Goal: Transaction & Acquisition: Purchase product/service

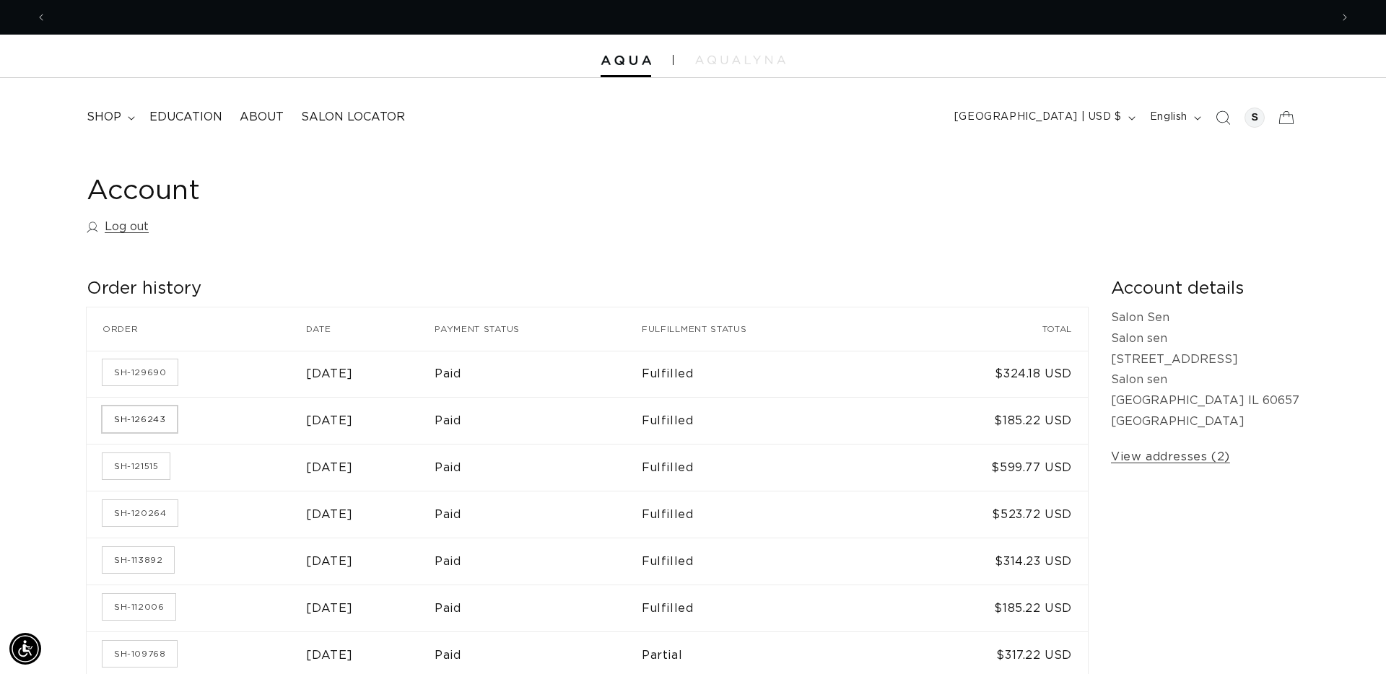
scroll to position [0, 2568]
click at [155, 464] on link "SH-121515" at bounding box center [136, 466] width 67 height 26
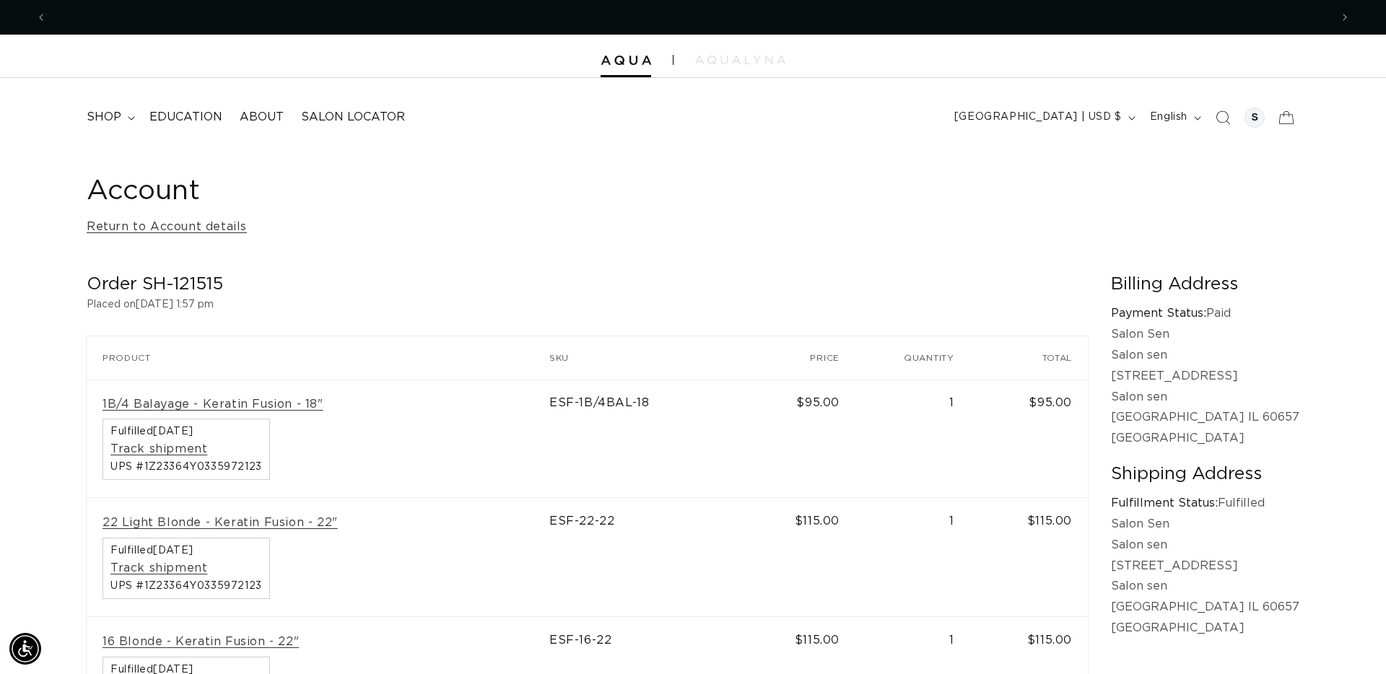
scroll to position [0, 1284]
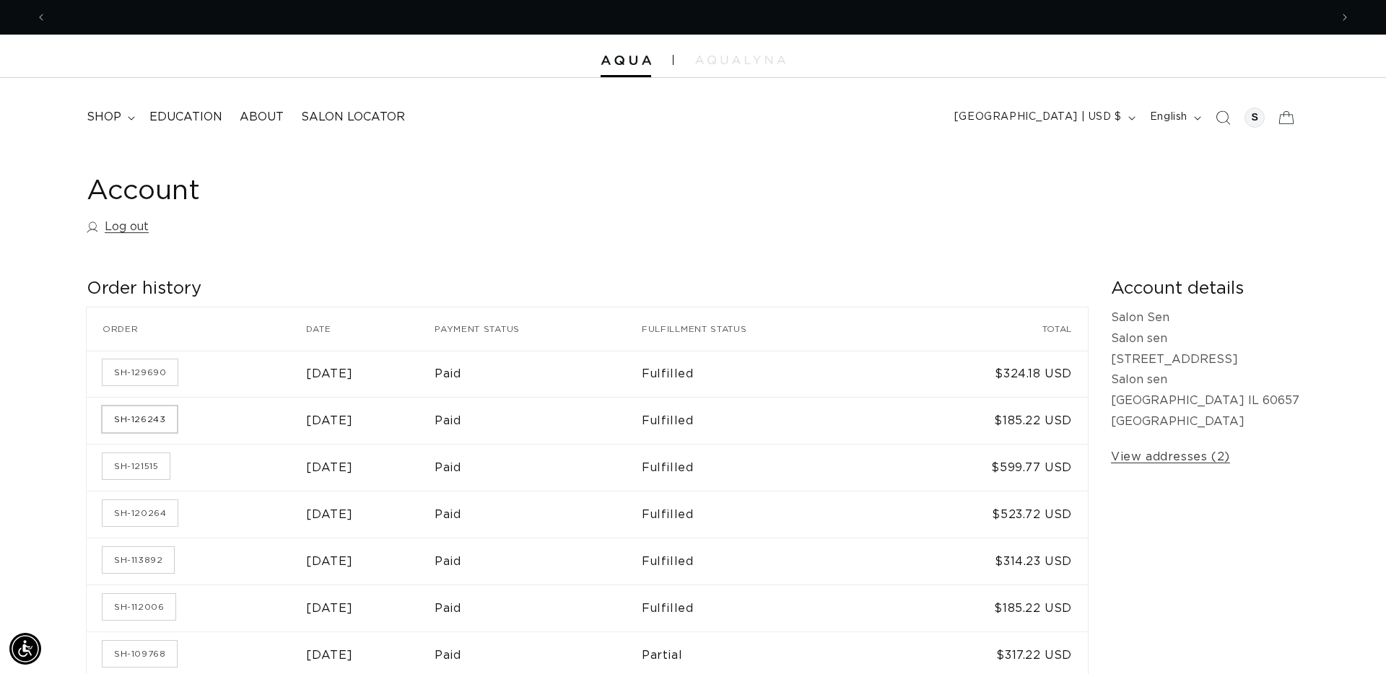
click at [151, 420] on link "SH-126243" at bounding box center [140, 420] width 74 height 26
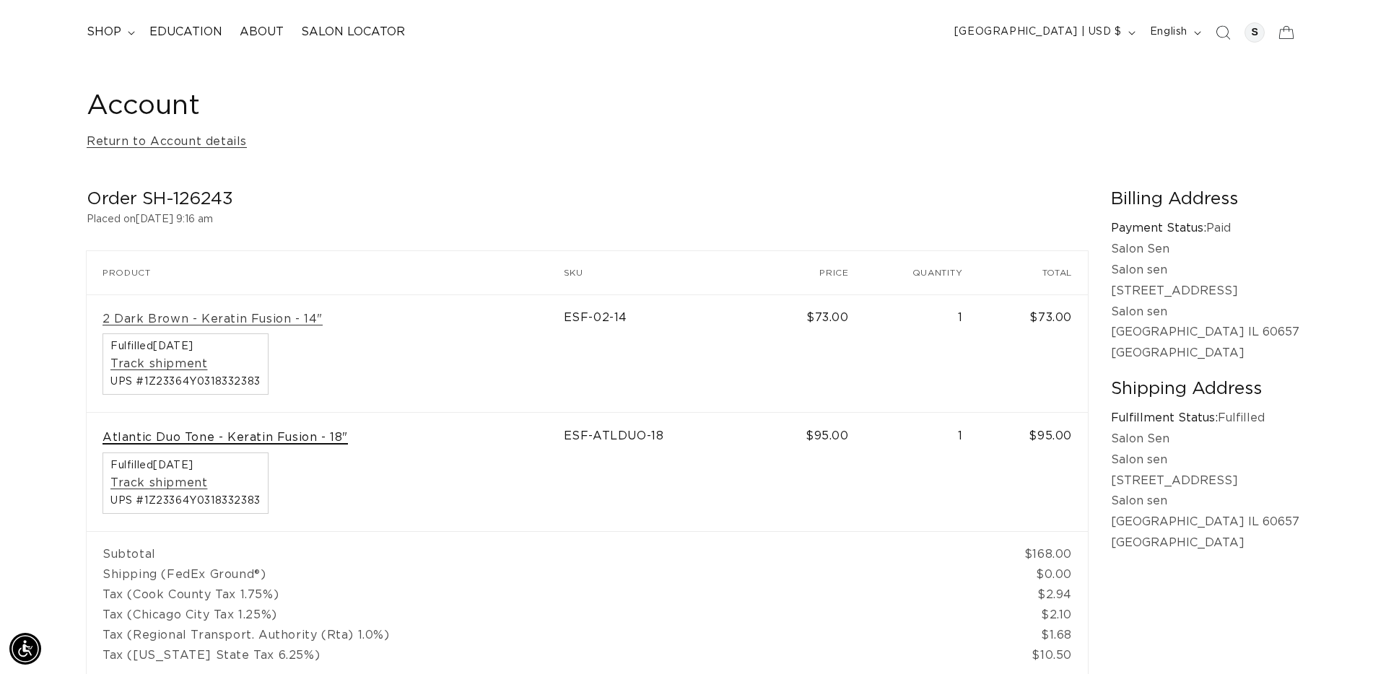
click at [305, 438] on link "Atlantic Duo Tone - Keratin Fusion - 18"" at bounding box center [226, 437] width 246 height 15
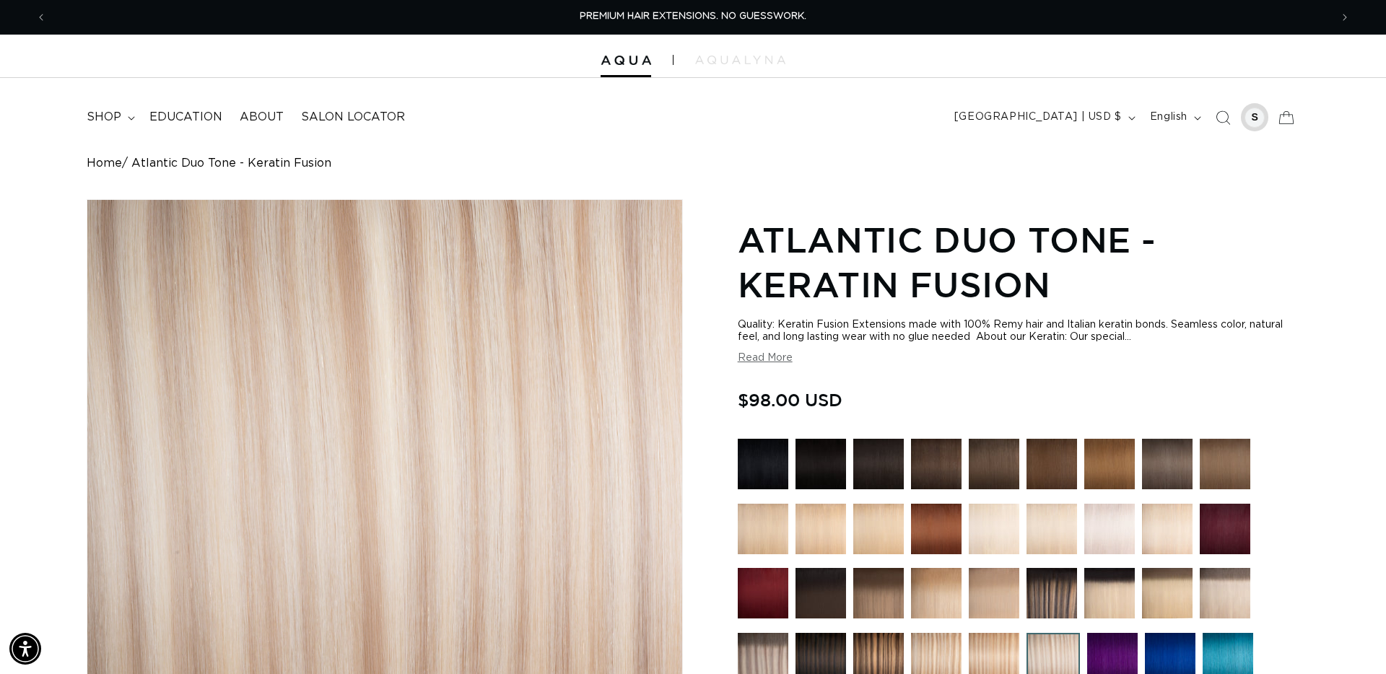
click at [1259, 121] on div at bounding box center [1255, 118] width 20 height 20
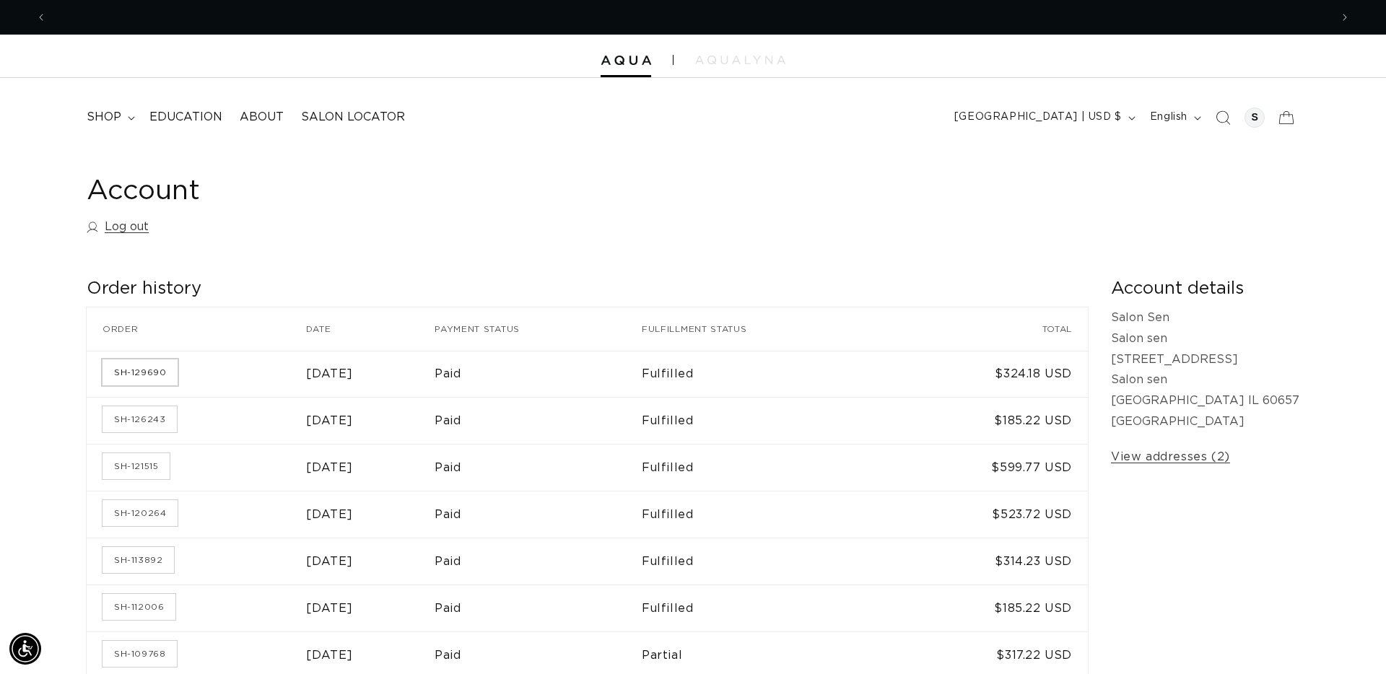
scroll to position [0, 1284]
click at [150, 381] on link "SH-129690" at bounding box center [140, 373] width 75 height 26
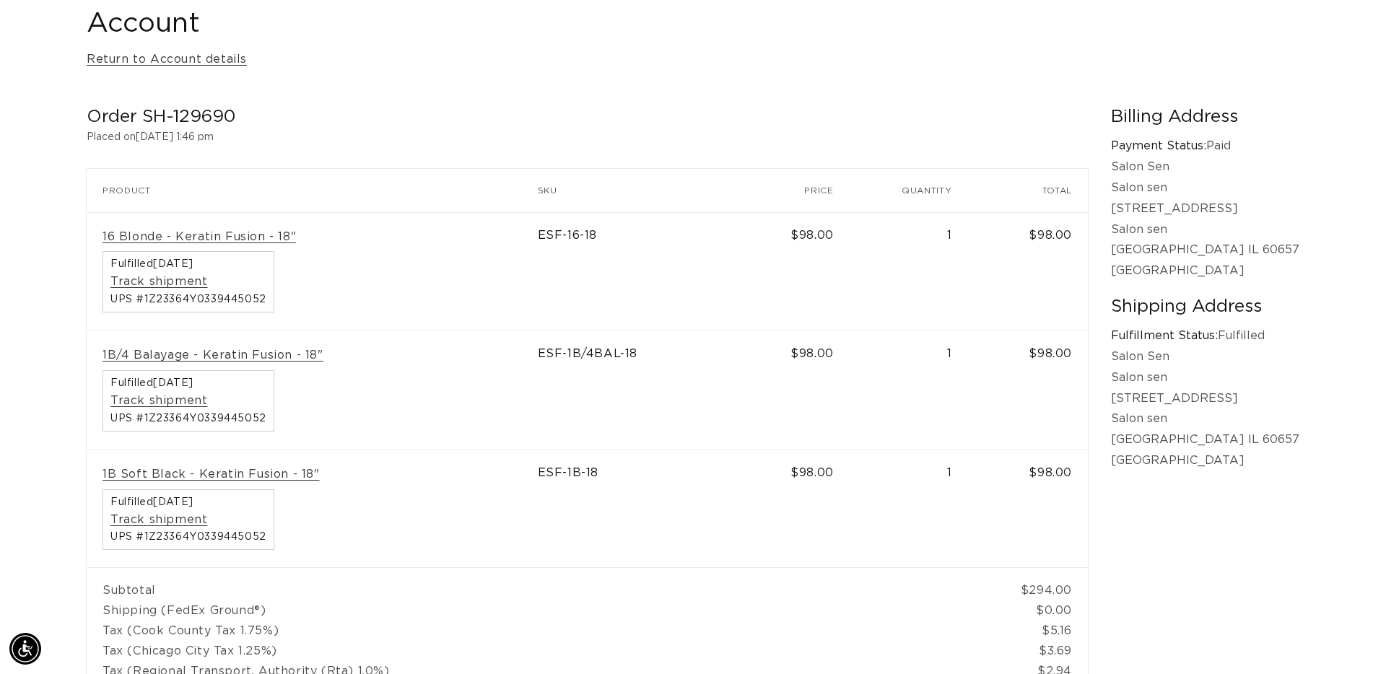
scroll to position [0, 1284]
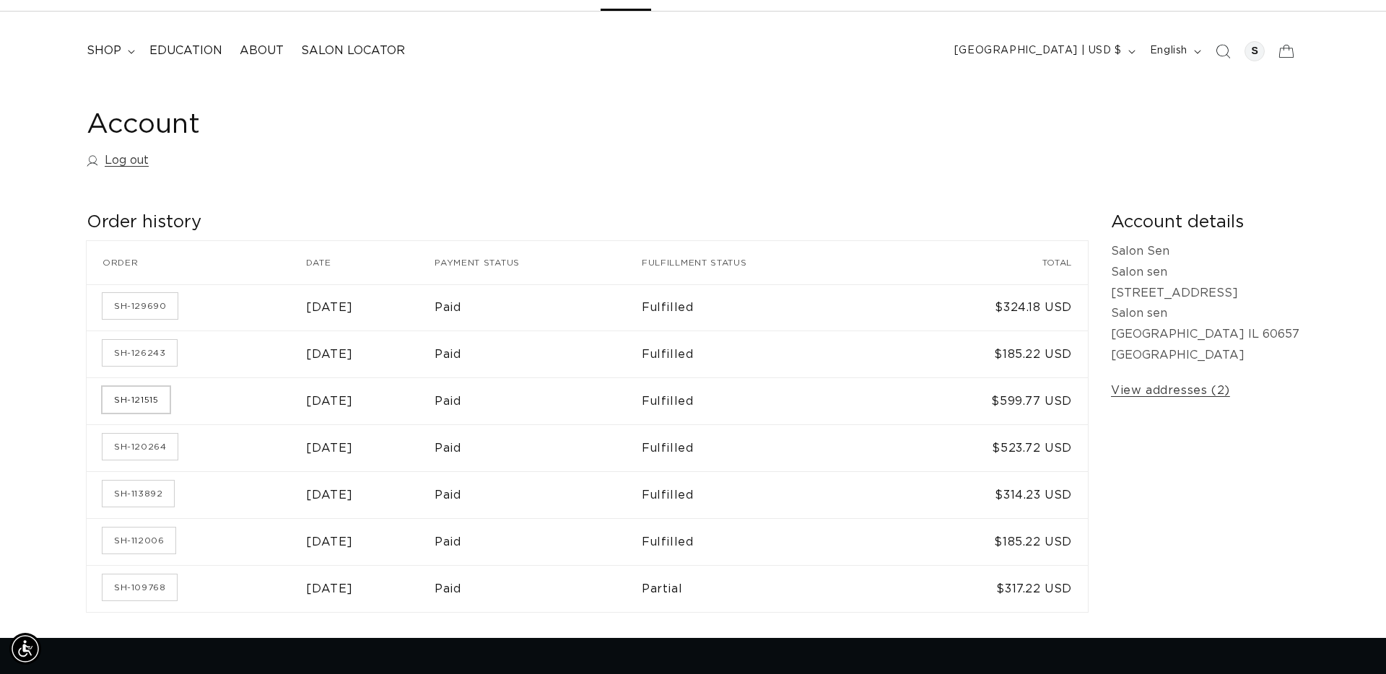
scroll to position [0, 1284]
click at [154, 407] on link "SH-121515" at bounding box center [136, 400] width 67 height 26
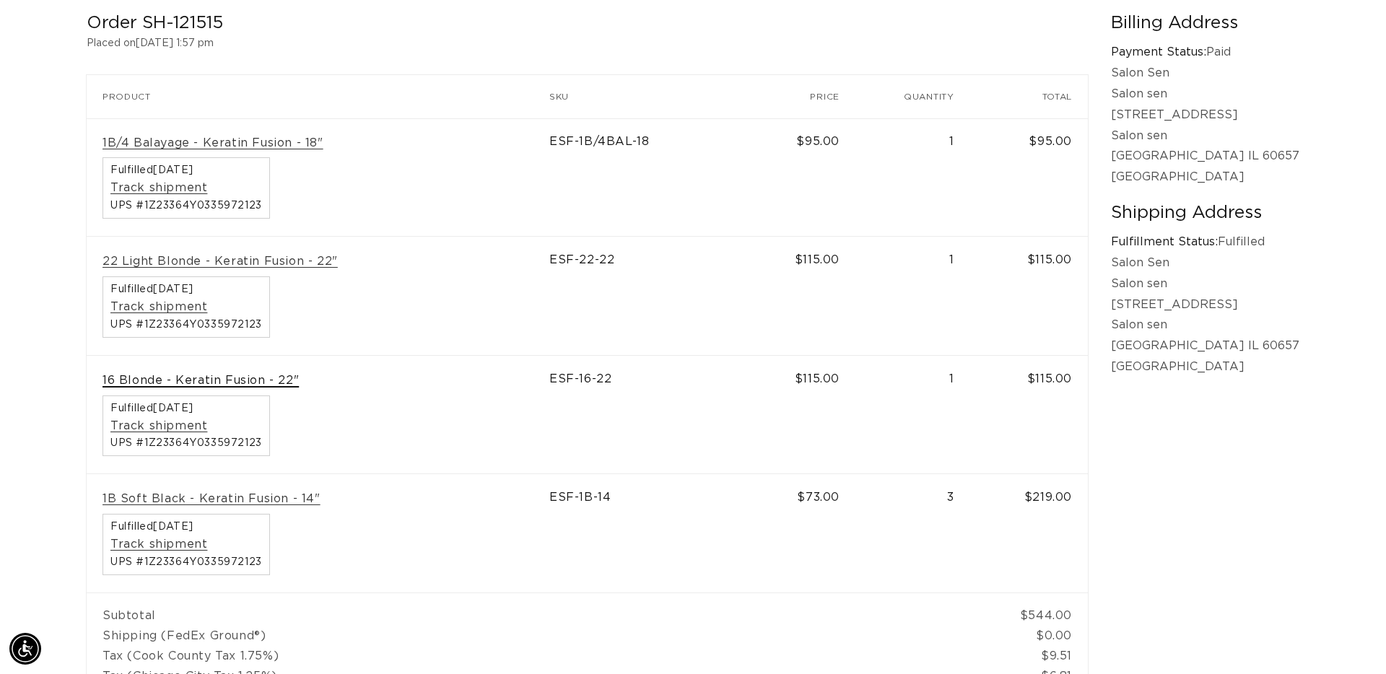
click at [217, 381] on link "16 Blonde - Keratin Fusion - 22"" at bounding box center [201, 380] width 196 height 15
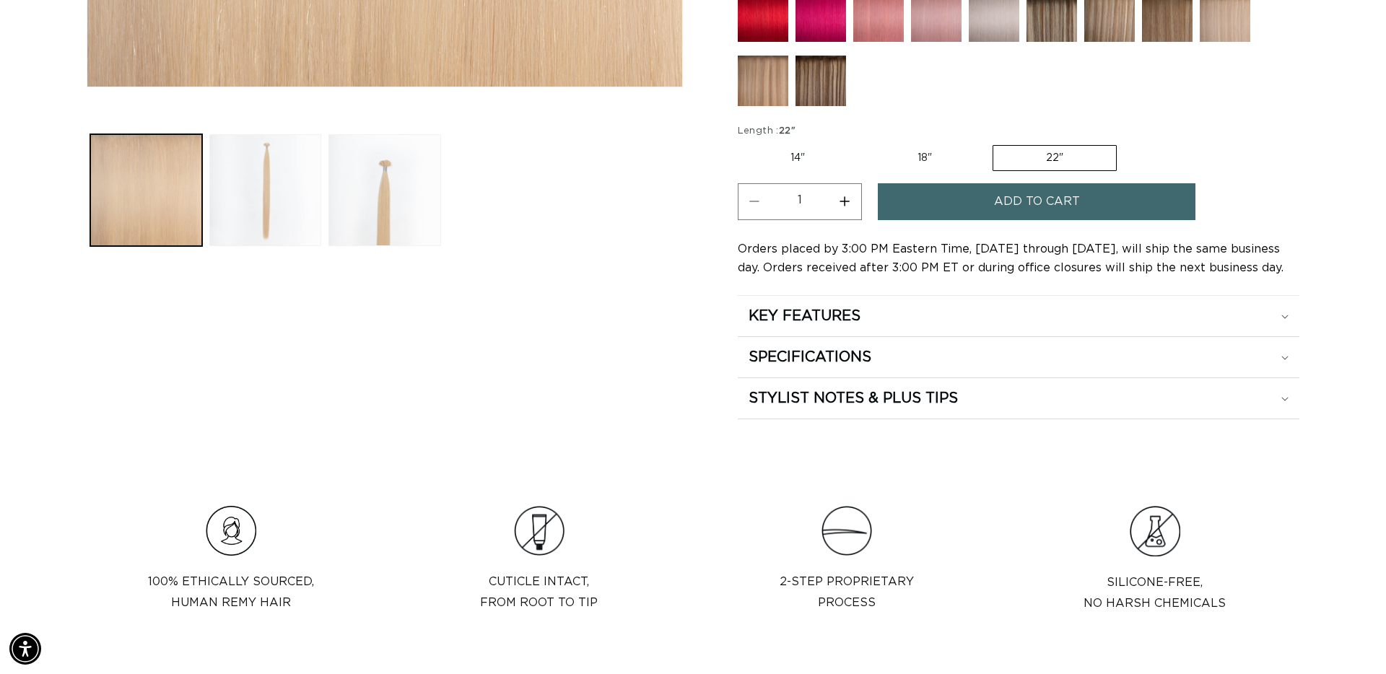
scroll to position [0, 2568]
click at [926, 162] on label "18" Variant sold out or unavailable" at bounding box center [925, 158] width 120 height 25
click at [866, 143] on input "18" Variant sold out or unavailable" at bounding box center [865, 142] width 1 height 1
radio input "true"
click at [981, 208] on button "Add to cart" at bounding box center [1037, 201] width 318 height 37
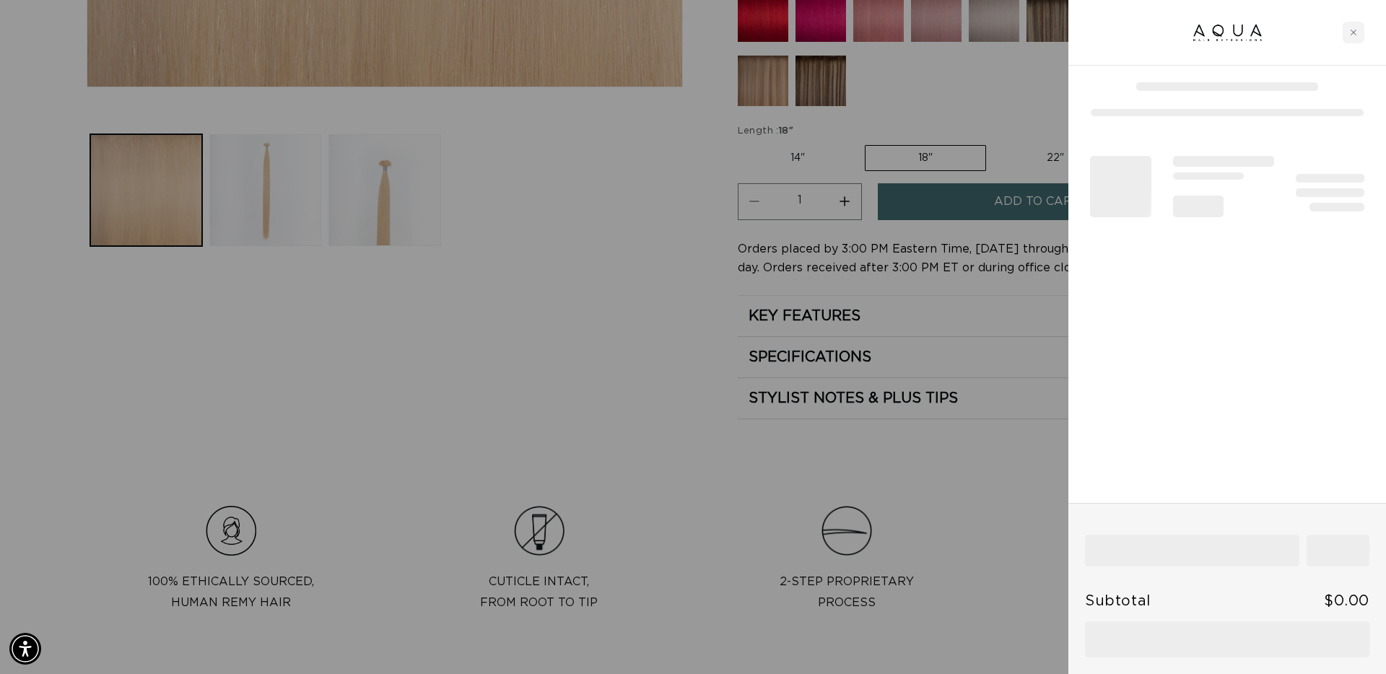
scroll to position [0, 1284]
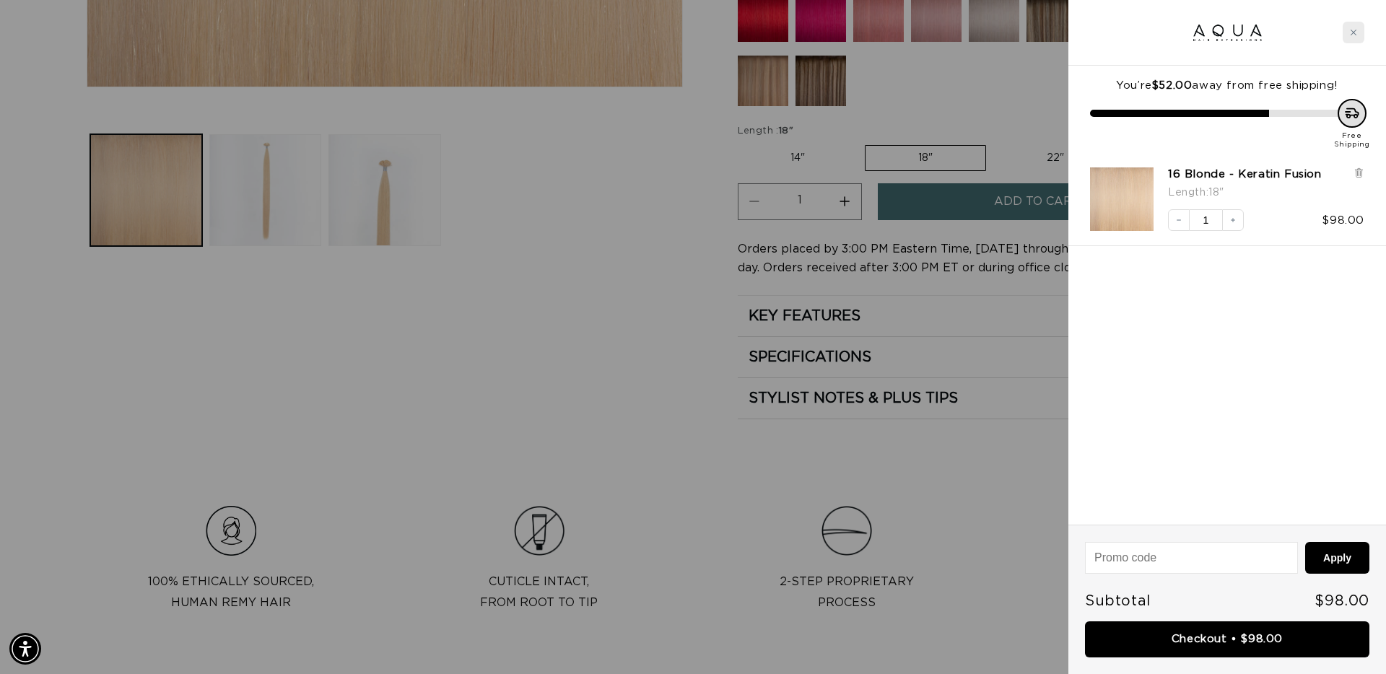
click at [1359, 32] on div "Close cart" at bounding box center [1354, 33] width 22 height 22
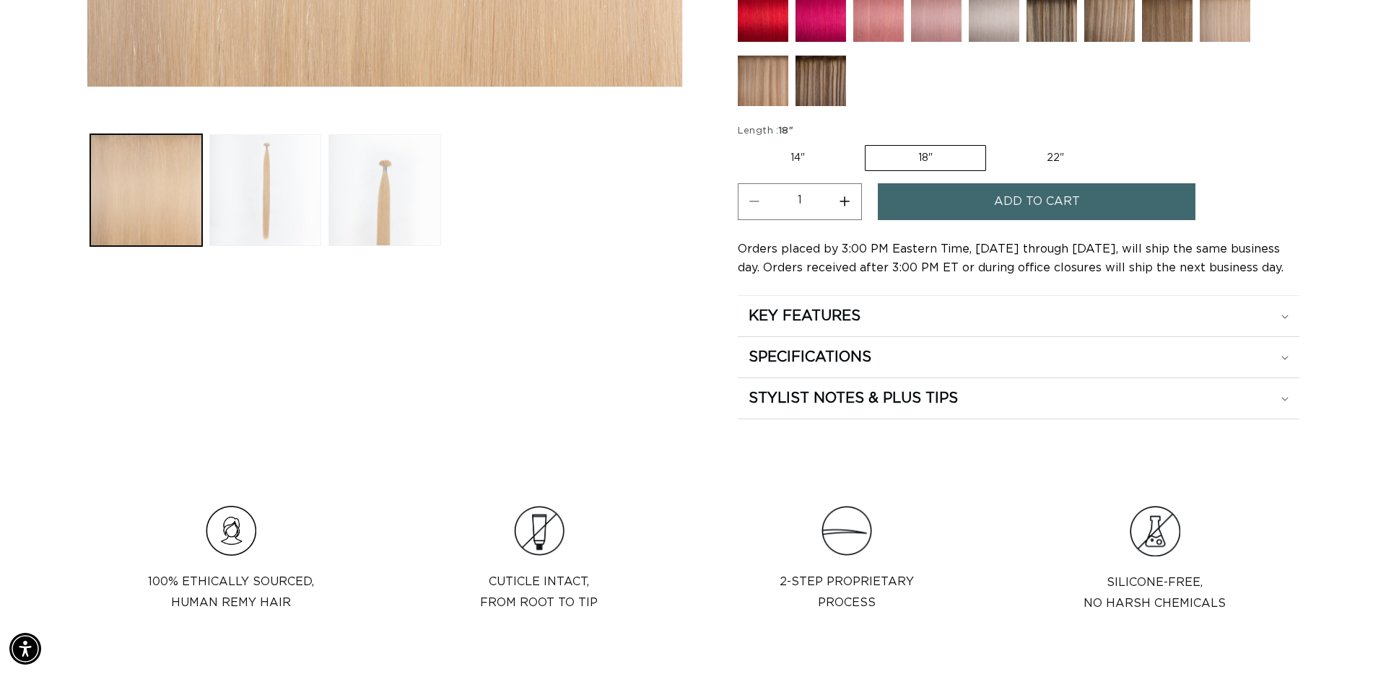
scroll to position [0, 2568]
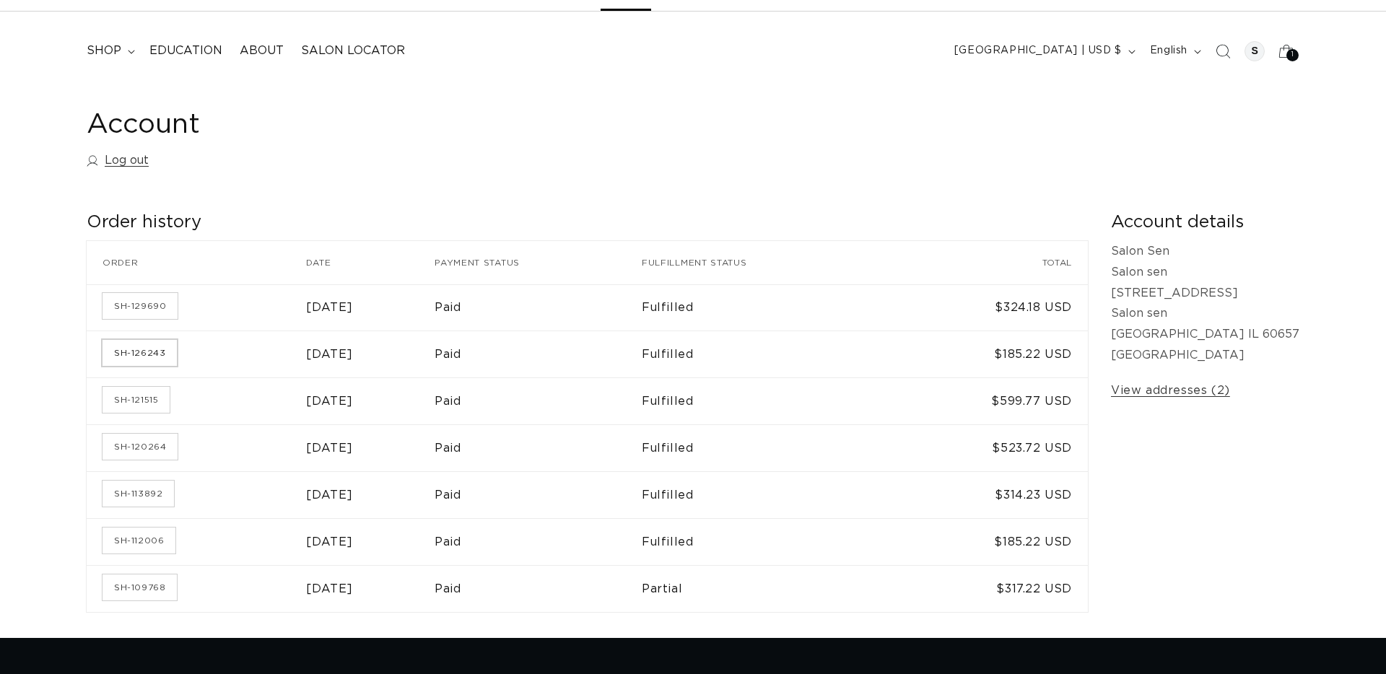
click at [148, 355] on link "SH-126243" at bounding box center [140, 353] width 74 height 26
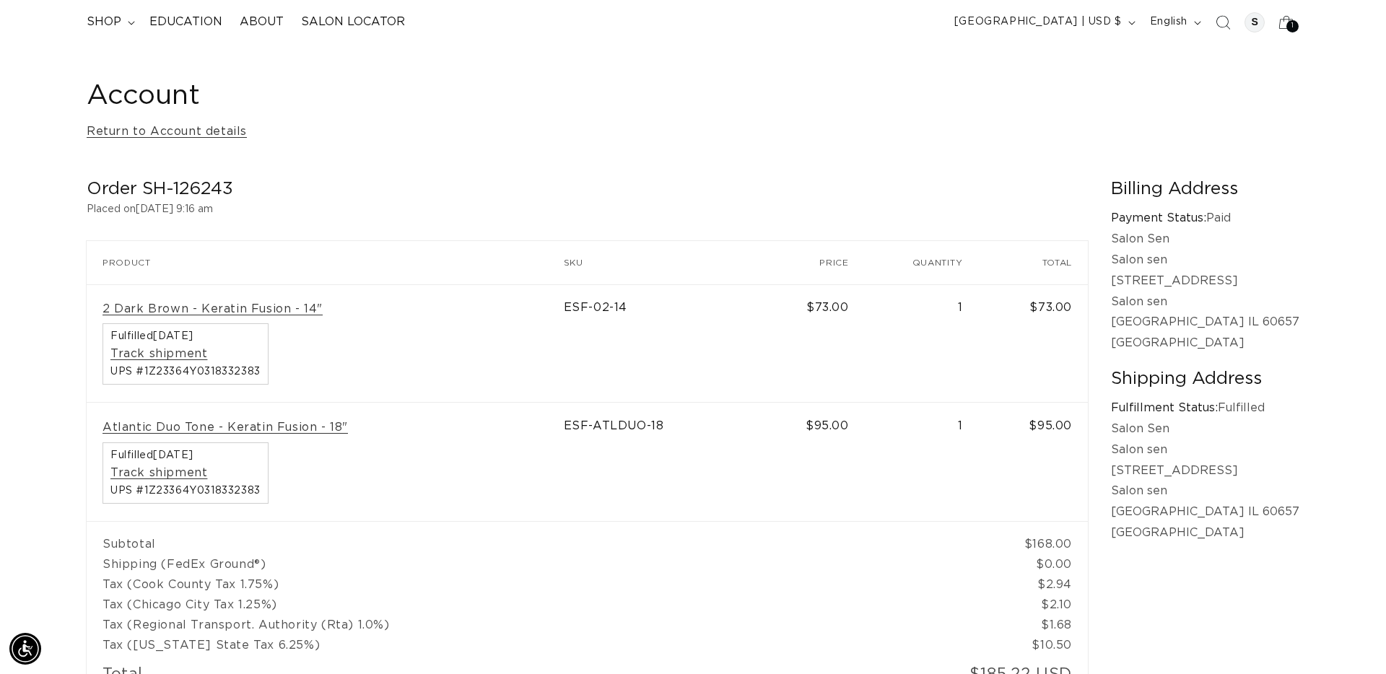
scroll to position [101, 0]
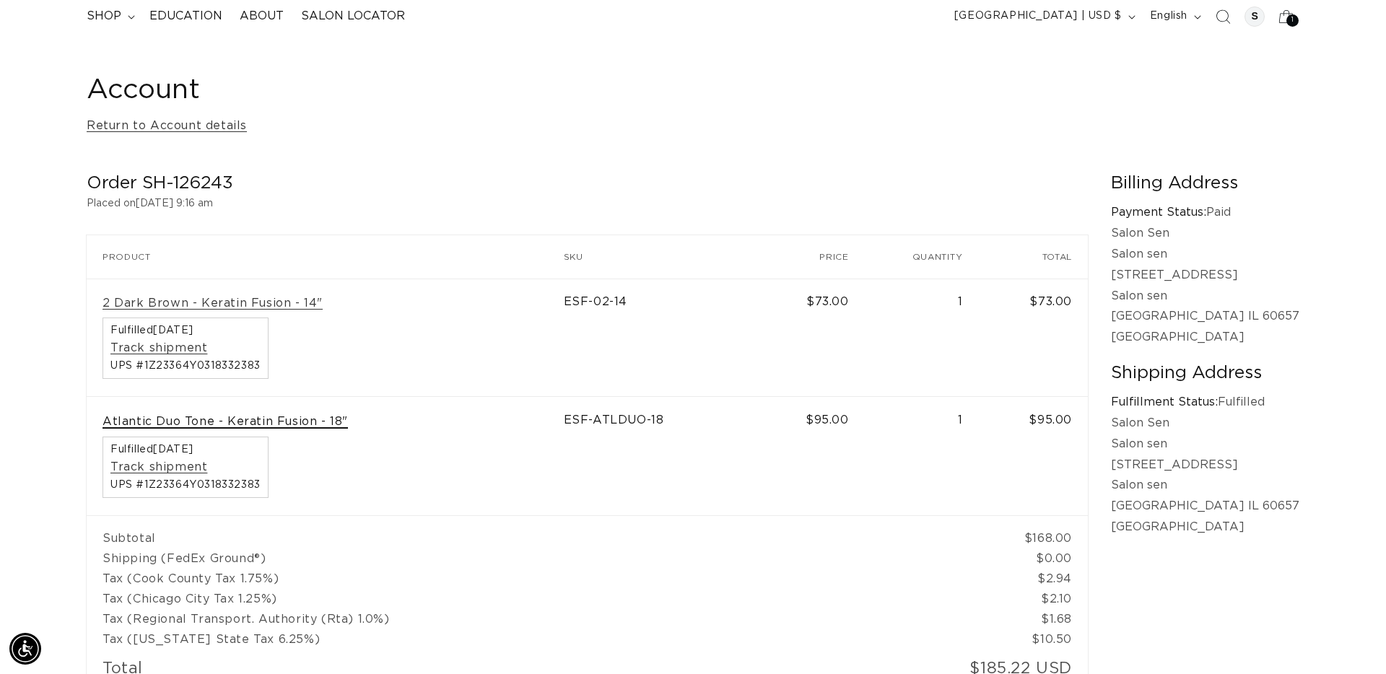
click at [297, 425] on link "Atlantic Duo Tone - Keratin Fusion - 18"" at bounding box center [226, 421] width 246 height 15
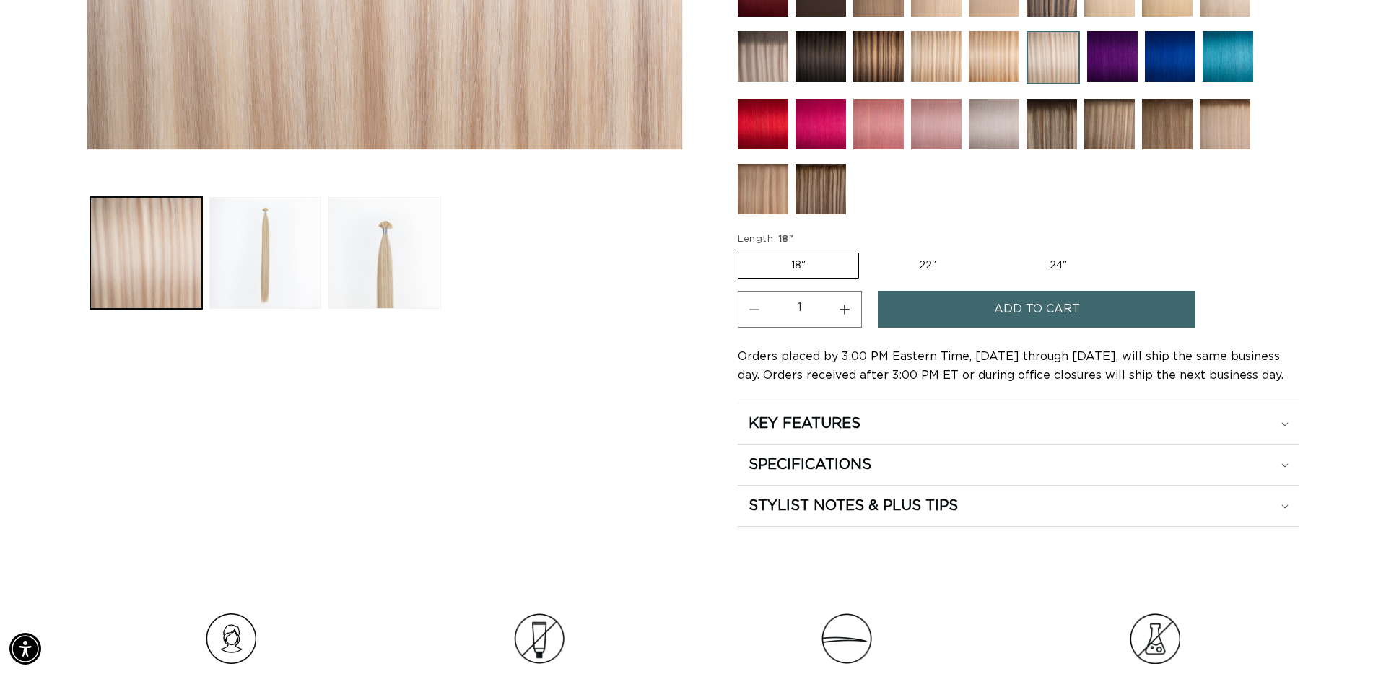
scroll to position [604, 0]
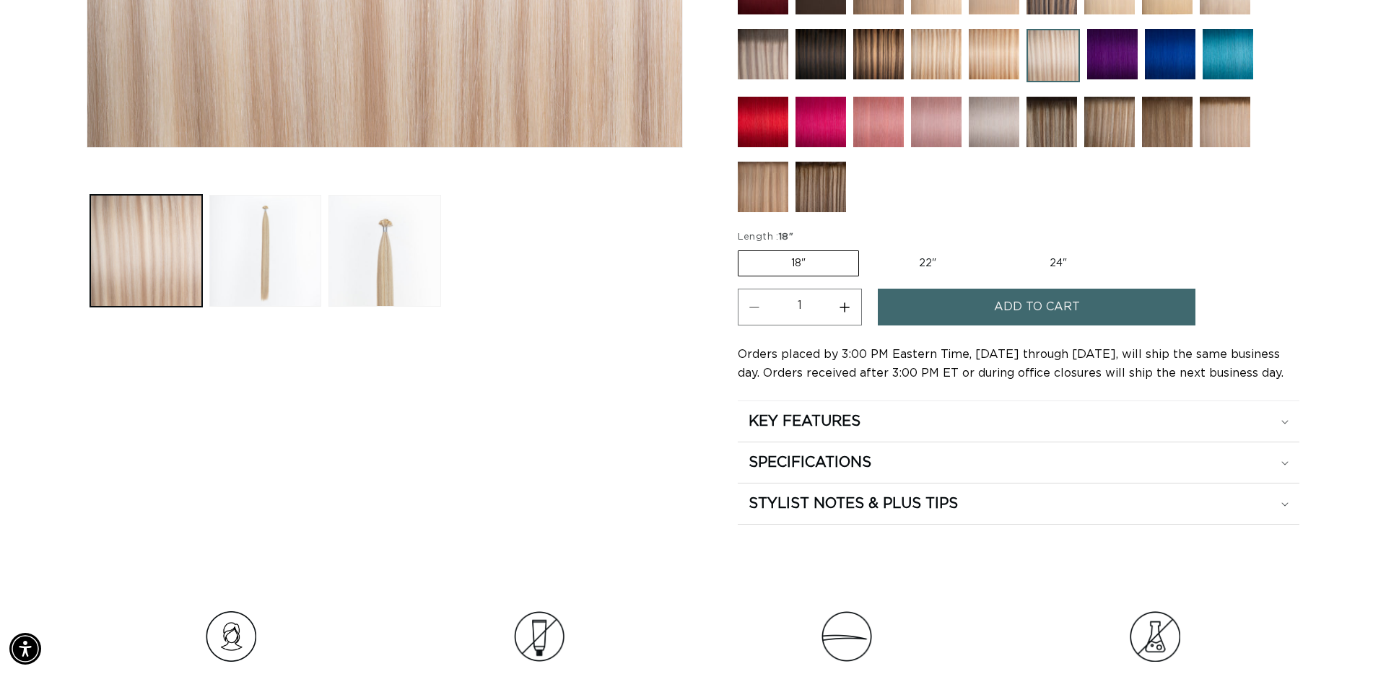
click at [931, 308] on button "Add to cart" at bounding box center [1037, 307] width 318 height 37
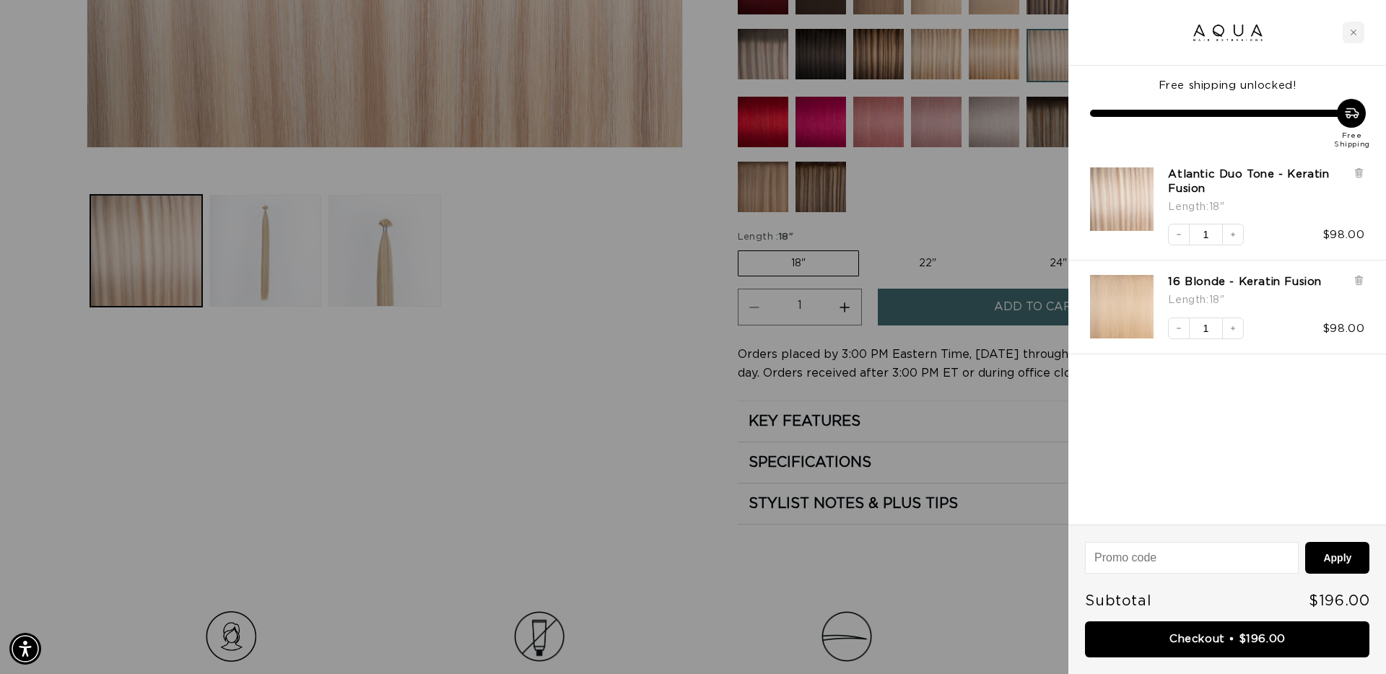
scroll to position [0, 1284]
click at [1360, 34] on div "Close cart" at bounding box center [1354, 33] width 22 height 22
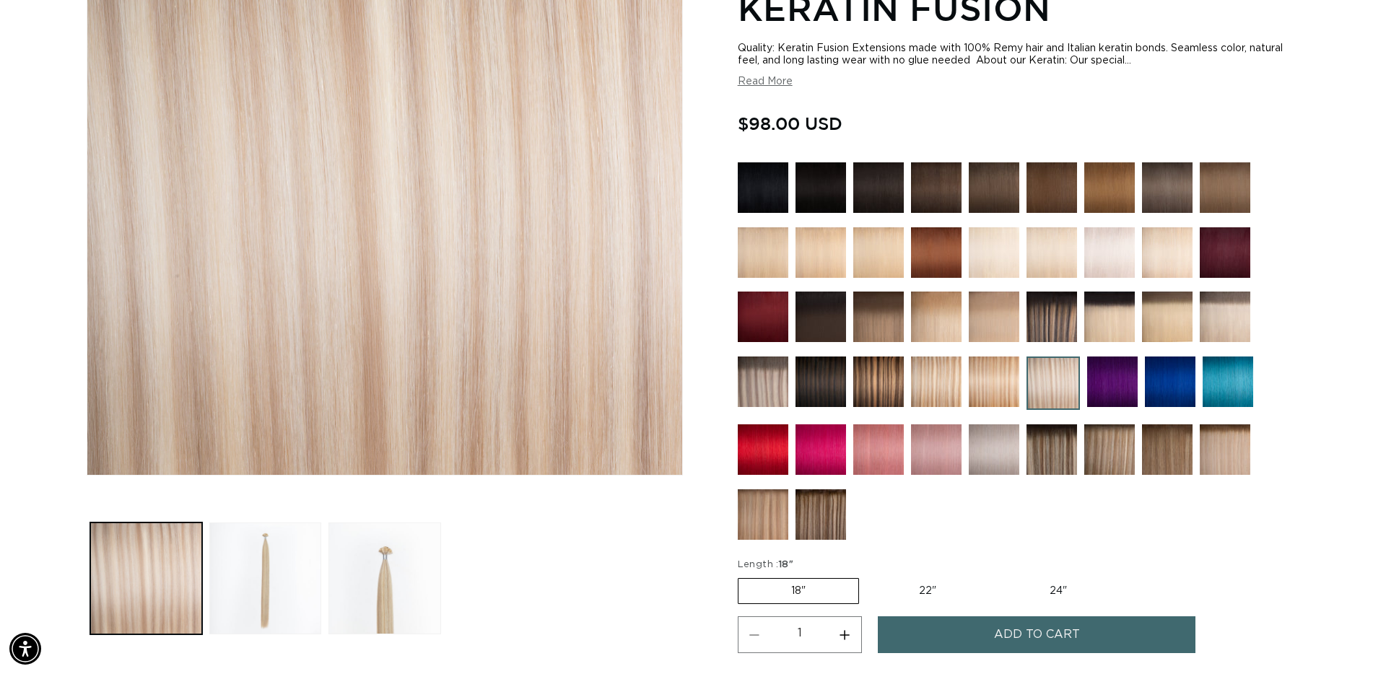
scroll to position [0, 2568]
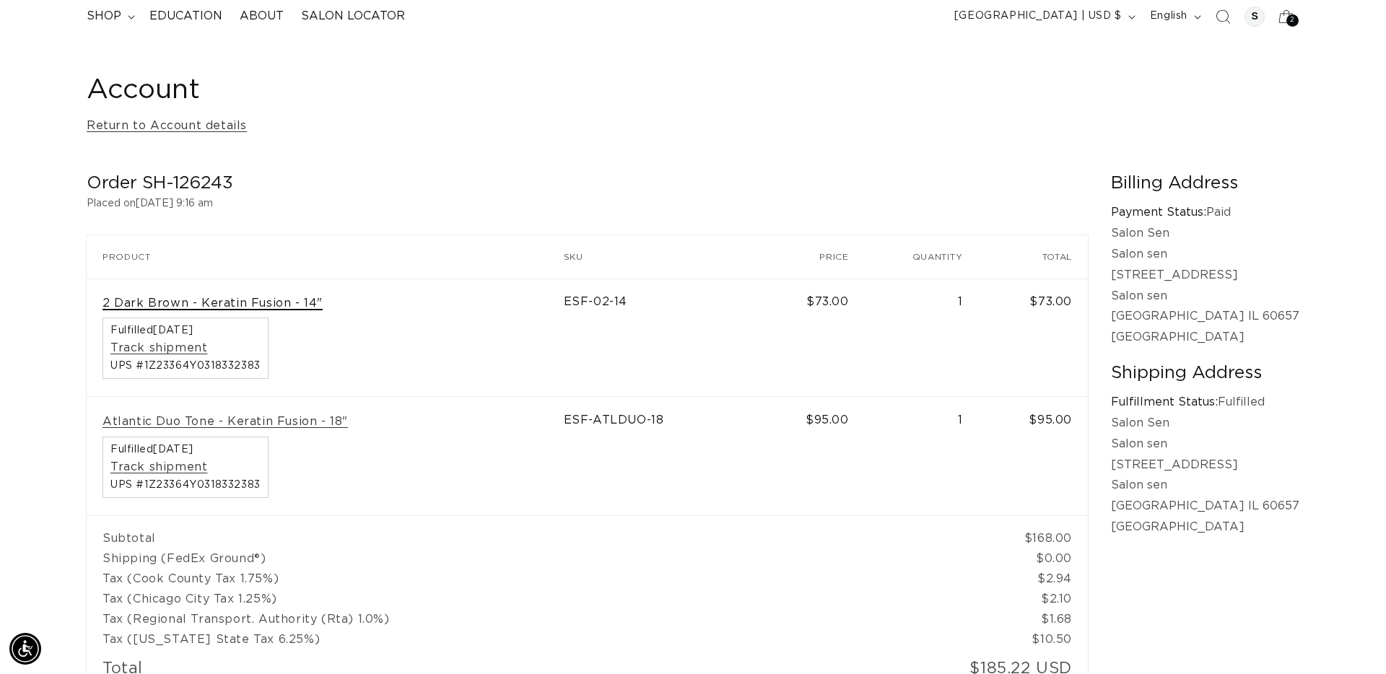
scroll to position [0, 1284]
click at [279, 305] on link "2 Dark Brown - Keratin Fusion - 14"" at bounding box center [213, 303] width 220 height 15
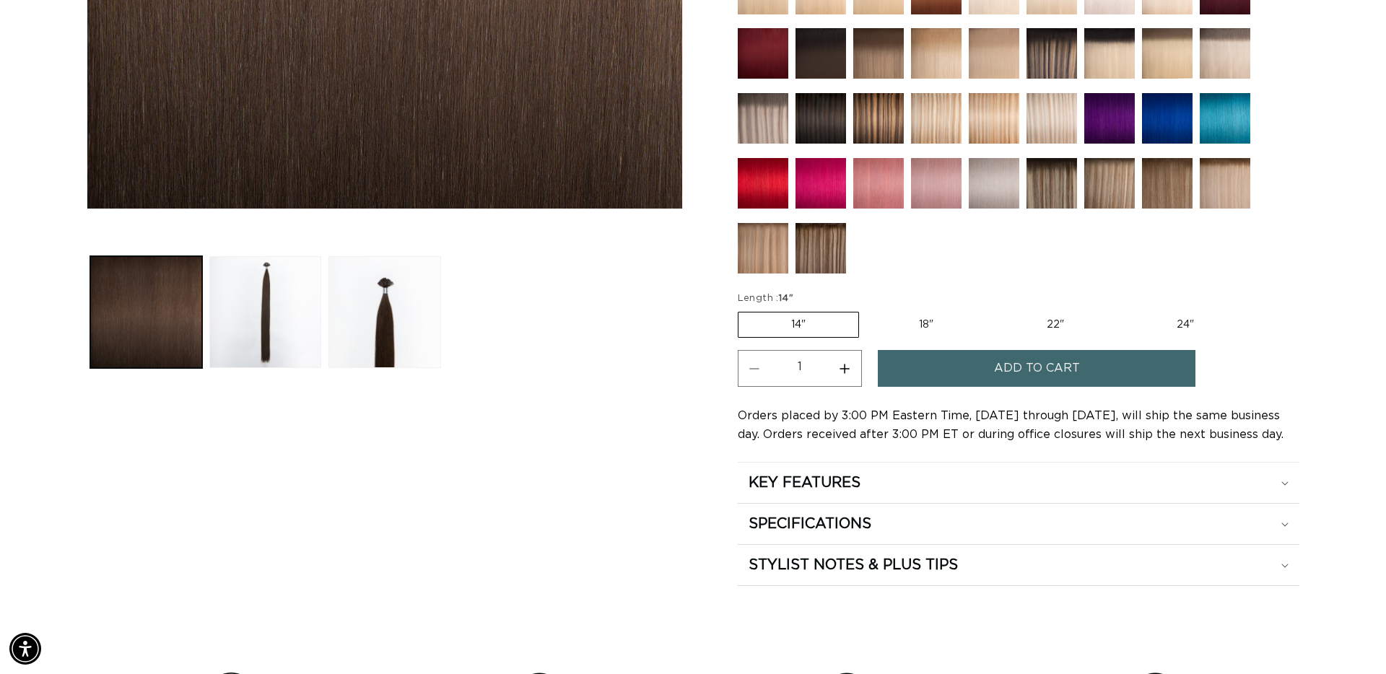
scroll to position [545, 0]
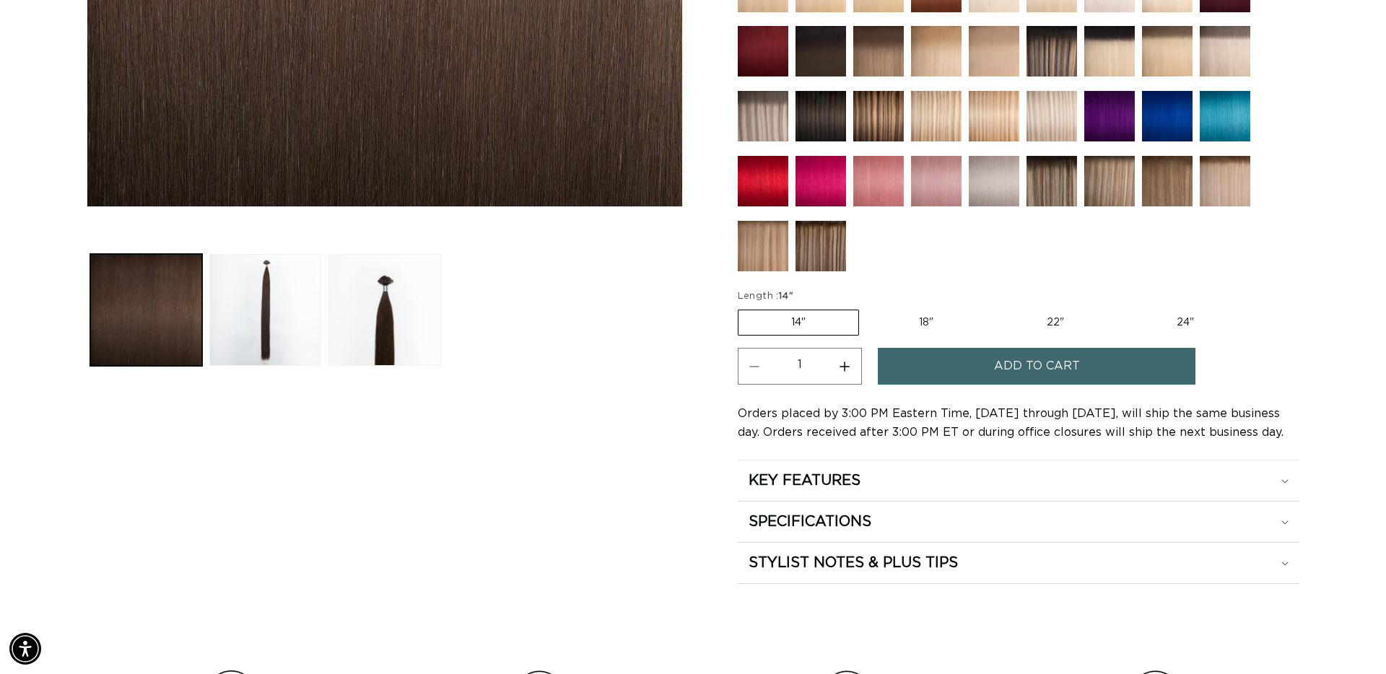
click at [931, 321] on label "18" Variant sold out or unavailable" at bounding box center [926, 322] width 120 height 25
click at [867, 308] on input "18" Variant sold out or unavailable" at bounding box center [866, 307] width 1 height 1
radio input "true"
click at [847, 368] on button "Increase quantity for 2 Dark Brown - Keratin Fusion" at bounding box center [845, 366] width 32 height 37
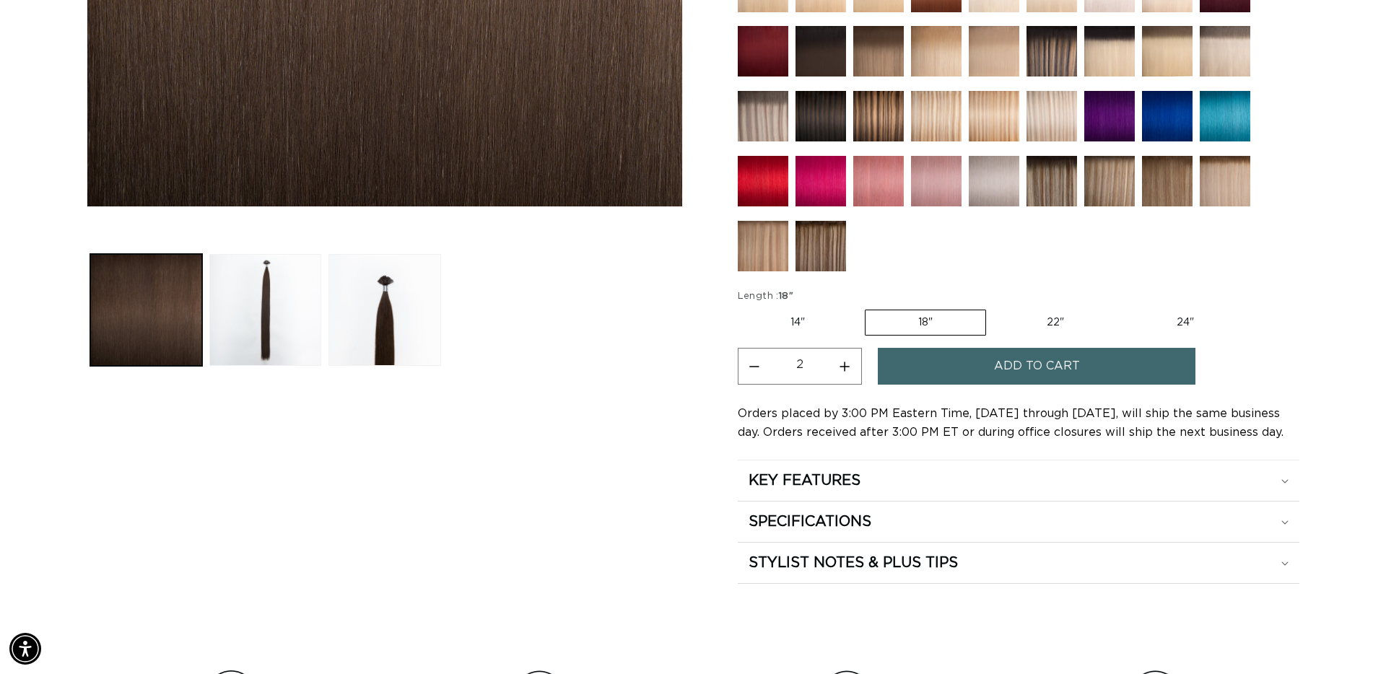
click at [847, 368] on button "Increase quantity for 2 Dark Brown - Keratin Fusion" at bounding box center [845, 366] width 32 height 37
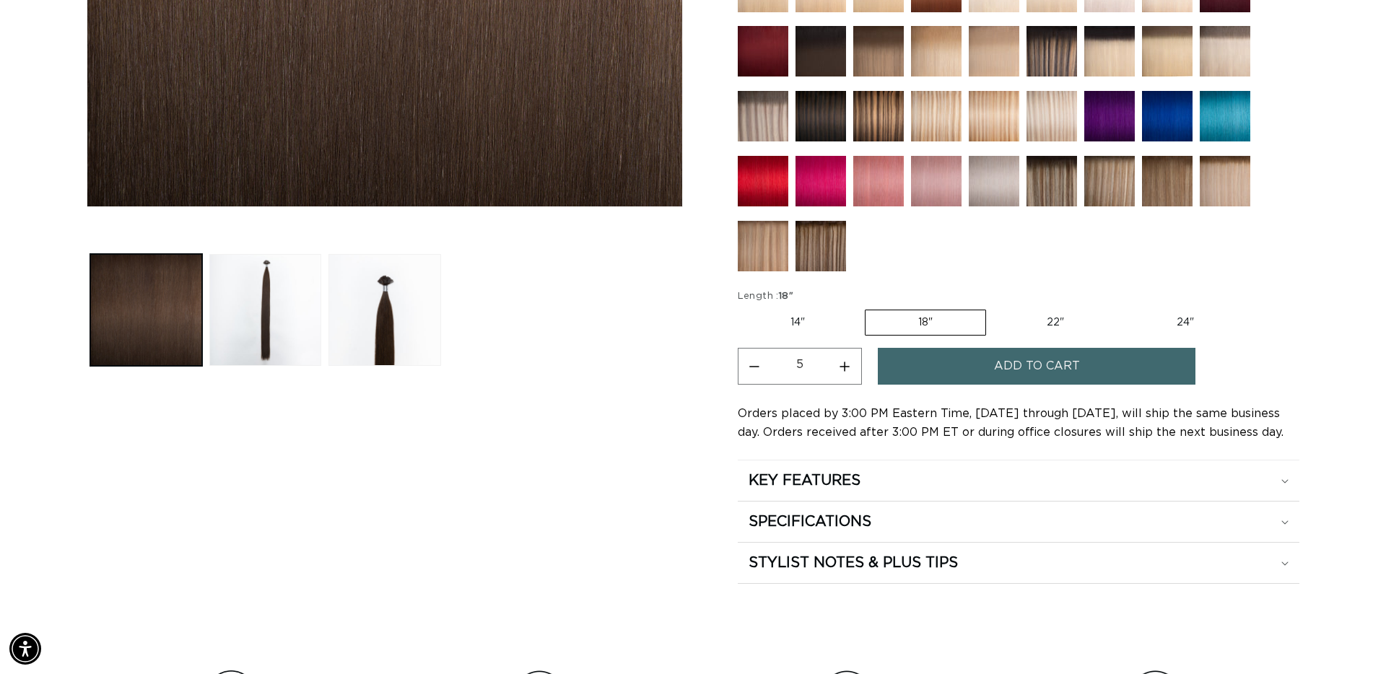
click at [847, 368] on button "Increase quantity for 2 Dark Brown - Keratin Fusion" at bounding box center [845, 366] width 32 height 37
type input "6"
click at [952, 371] on button "Add to cart" at bounding box center [1037, 366] width 318 height 37
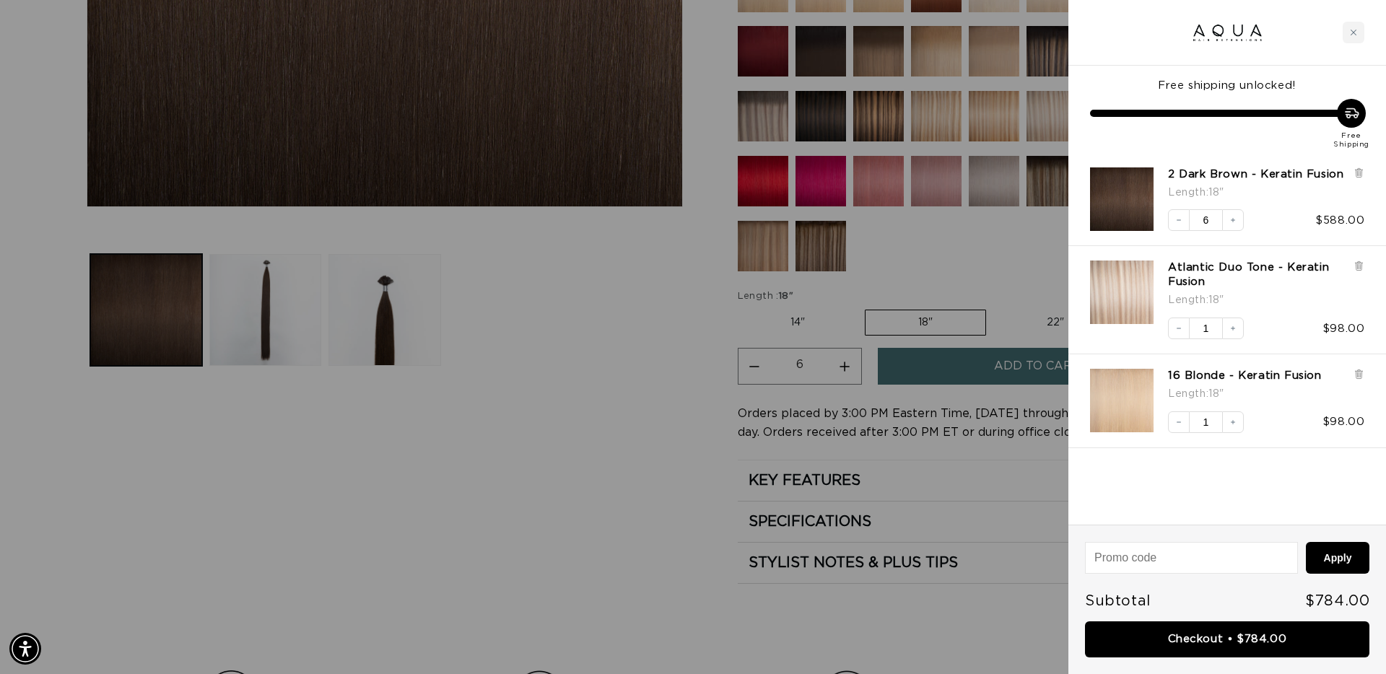
scroll to position [0, 0]
click at [554, 402] on div at bounding box center [693, 337] width 1386 height 674
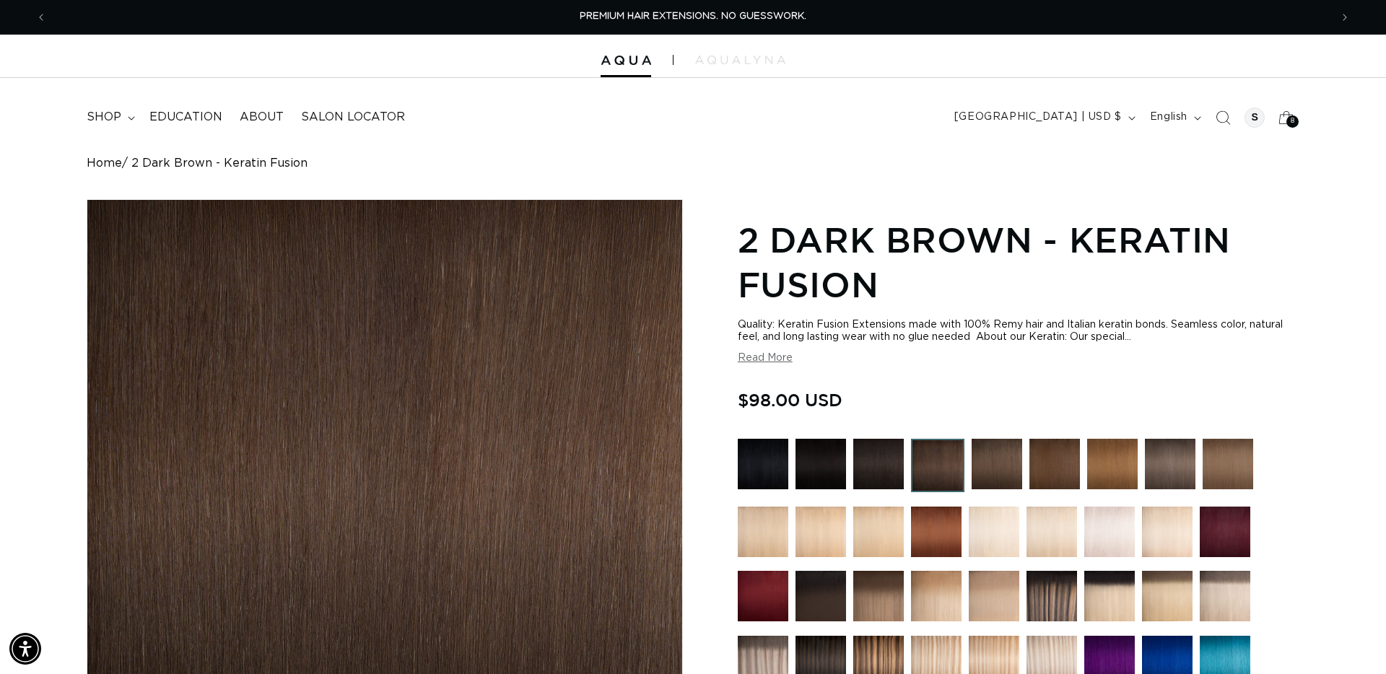
click at [1285, 122] on icon at bounding box center [1287, 118] width 32 height 32
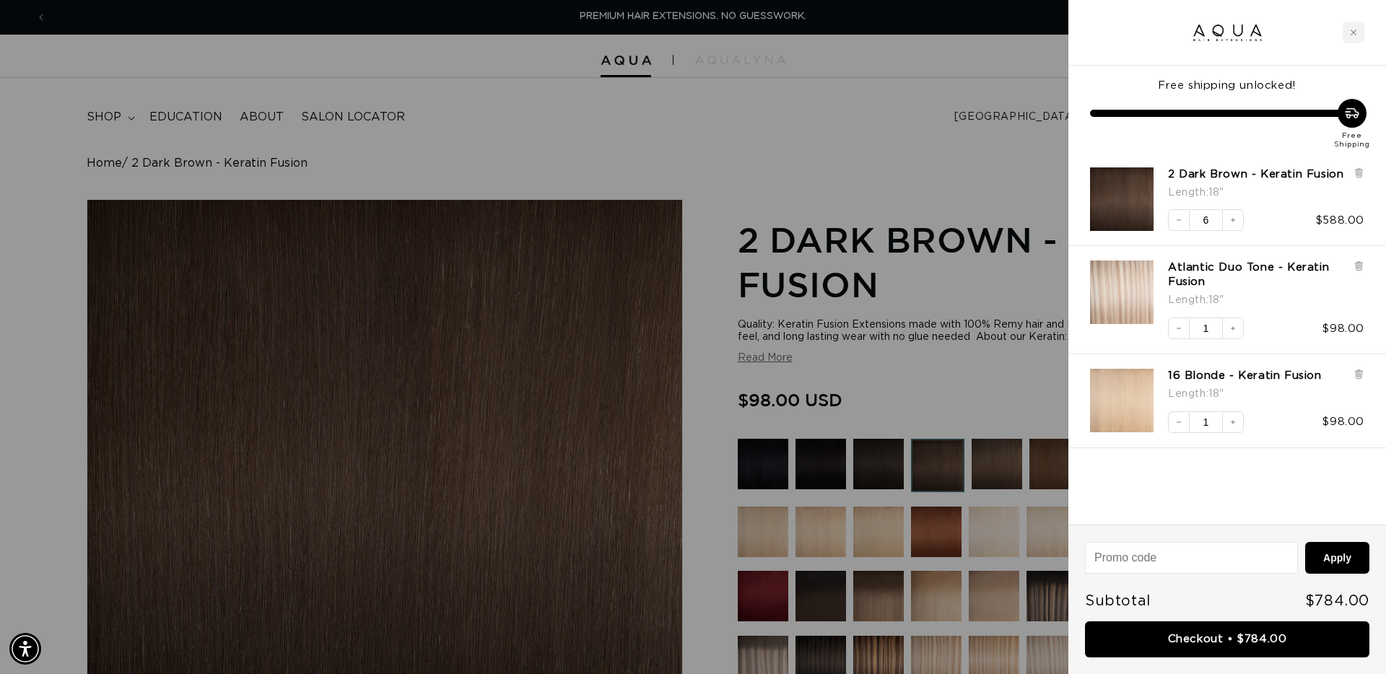
drag, startPoint x: 1355, startPoint y: 32, endPoint x: 809, endPoint y: 173, distance: 563.6
click at [1355, 32] on icon "Close cart" at bounding box center [1353, 32] width 7 height 7
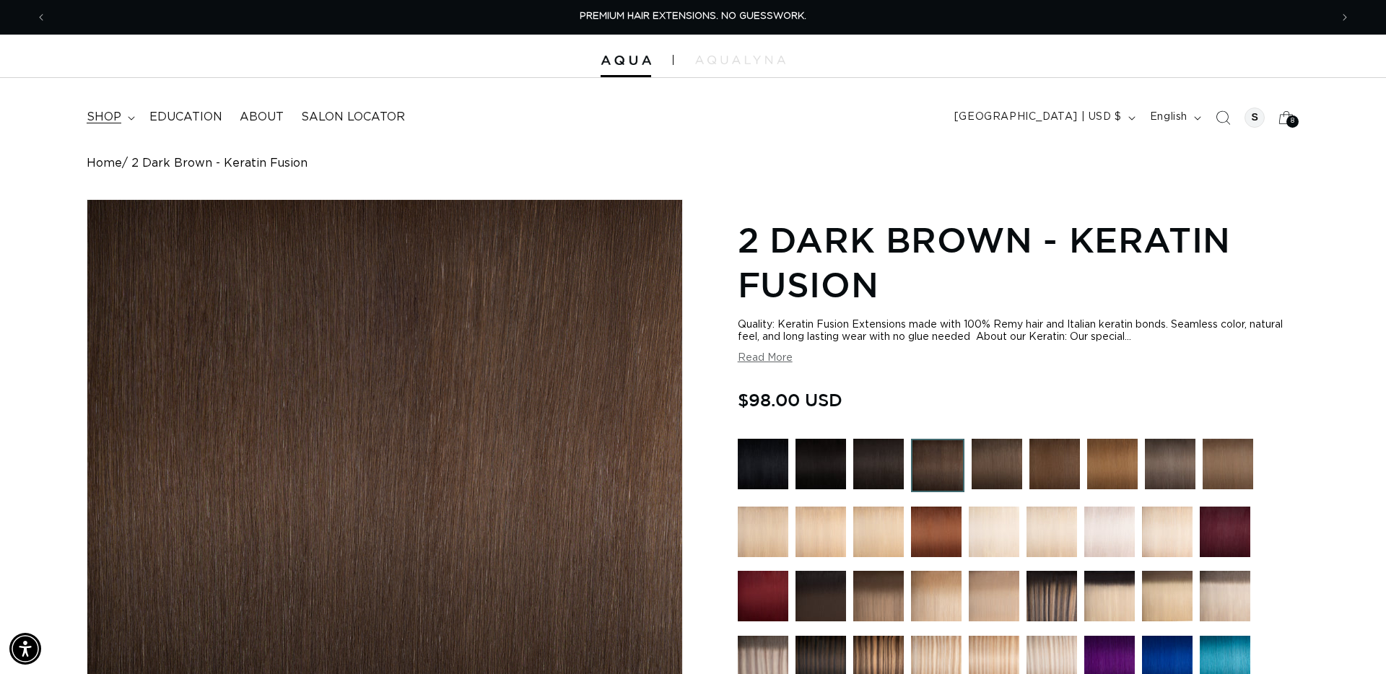
click at [121, 116] on summary "shop" at bounding box center [109, 117] width 63 height 32
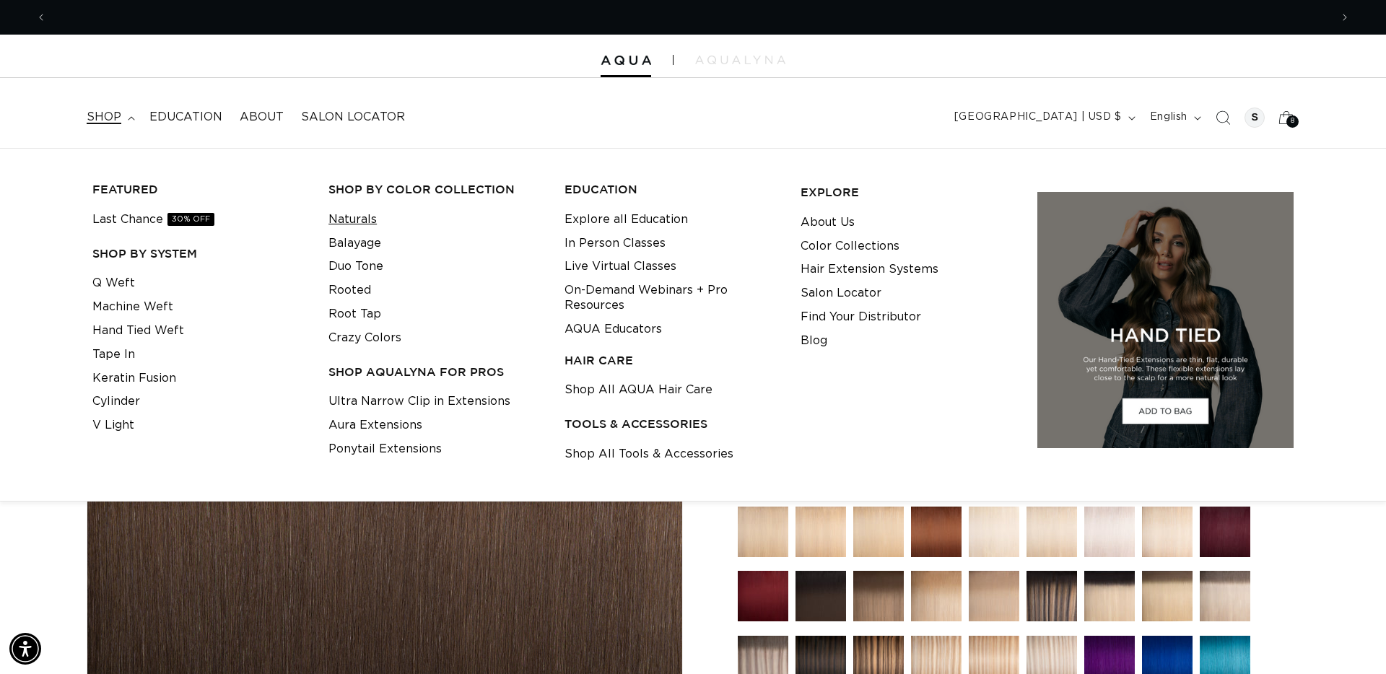
scroll to position [0, 1284]
